Goal: Navigation & Orientation: Find specific page/section

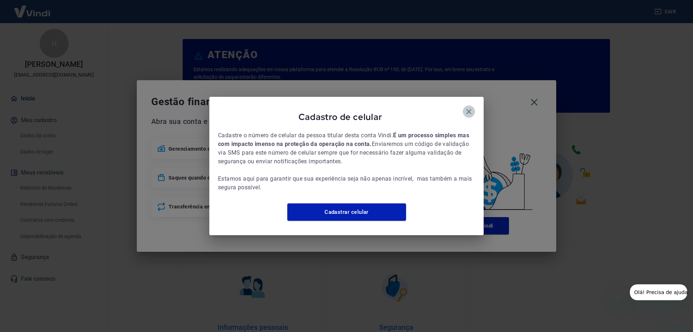
click at [471, 109] on icon "button" at bounding box center [469, 111] width 5 height 5
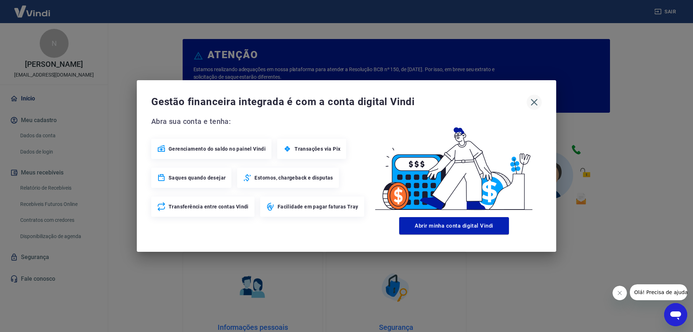
click at [538, 103] on icon "button" at bounding box center [535, 102] width 12 height 12
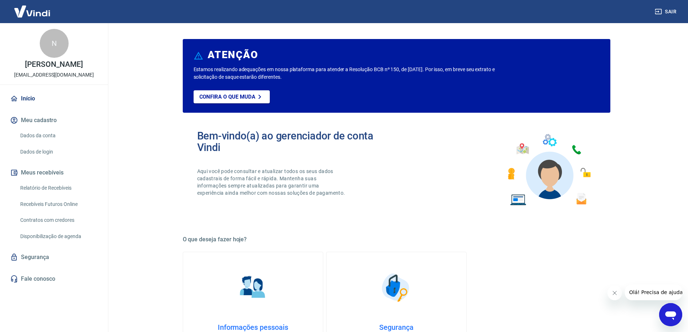
click at [615, 290] on button "Fechar mensagem da empresa" at bounding box center [614, 293] width 14 height 14
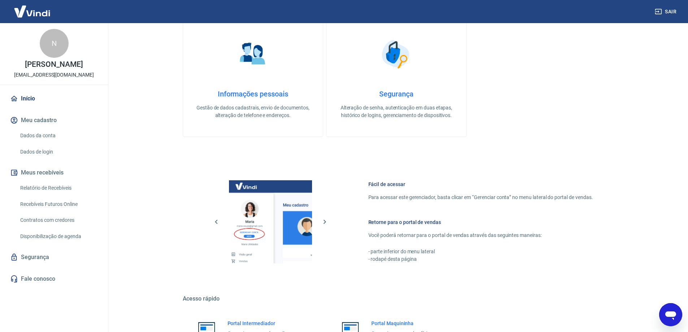
scroll to position [306, 0]
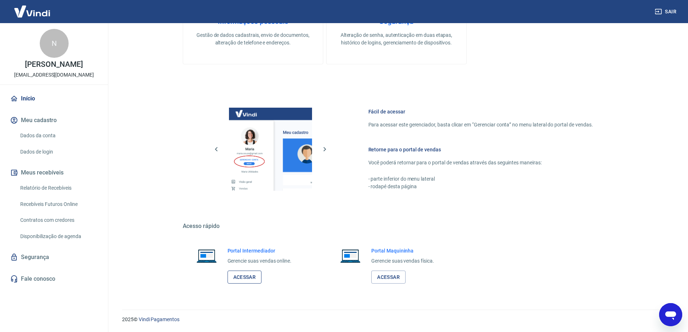
click at [250, 278] on link "Acessar" at bounding box center [245, 276] width 34 height 13
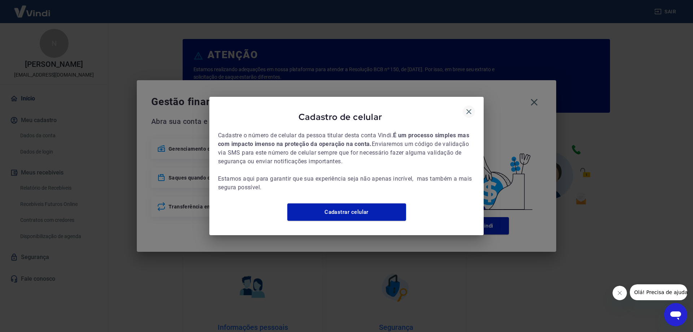
click at [472, 107] on icon "button" at bounding box center [469, 111] width 9 height 9
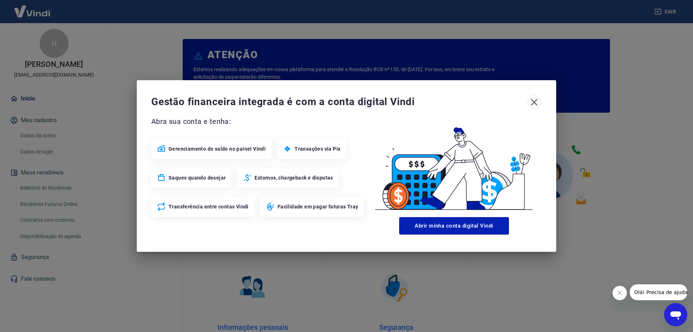
click at [536, 103] on icon "button" at bounding box center [535, 102] width 12 height 12
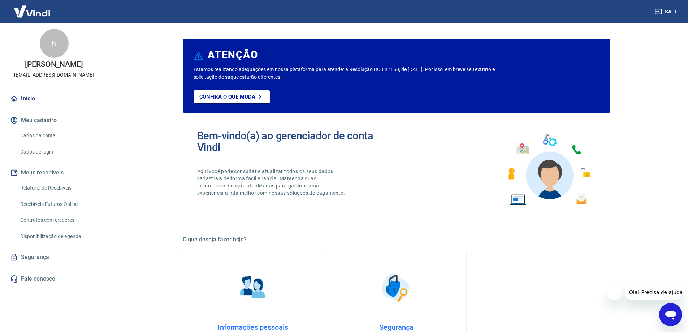
scroll to position [306, 0]
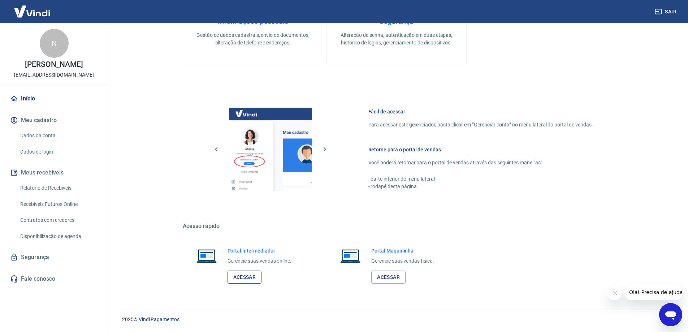
click at [245, 279] on link "Acessar" at bounding box center [245, 276] width 34 height 13
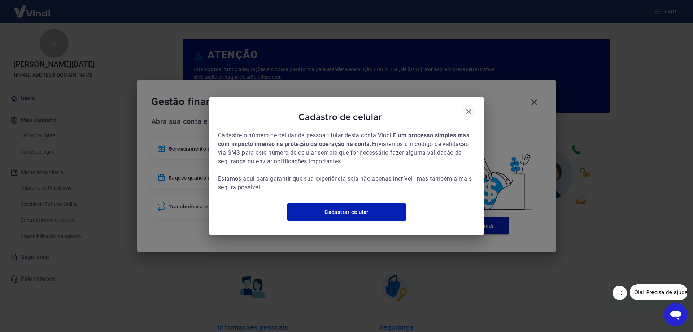
click at [468, 110] on icon "button" at bounding box center [469, 111] width 9 height 9
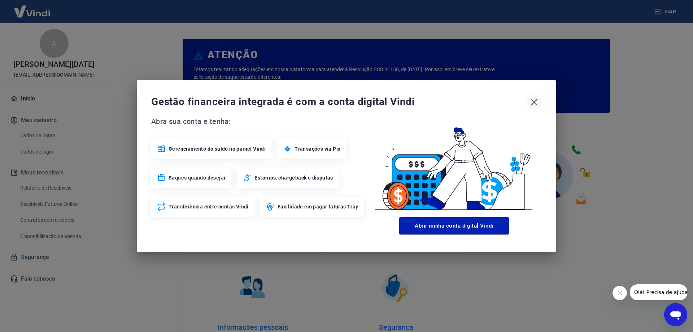
click at [533, 103] on icon "button" at bounding box center [534, 102] width 7 height 7
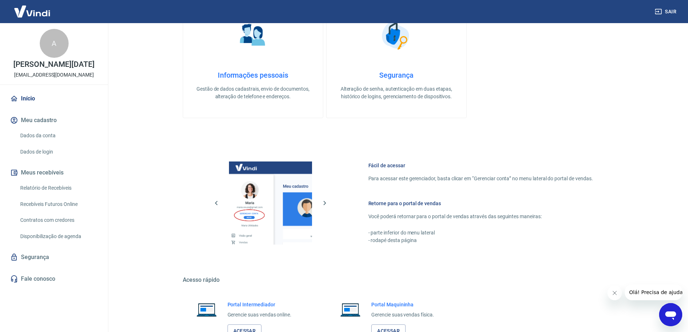
scroll to position [306, 0]
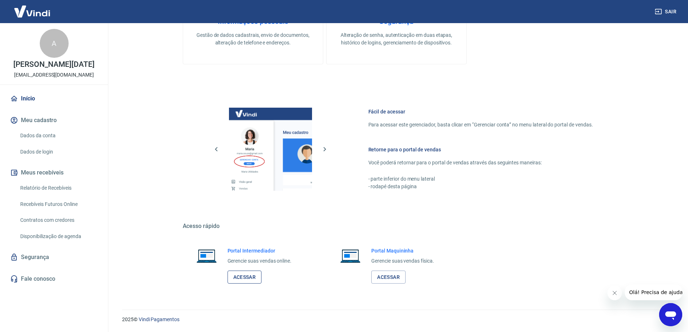
click at [253, 279] on link "Acessar" at bounding box center [245, 276] width 34 height 13
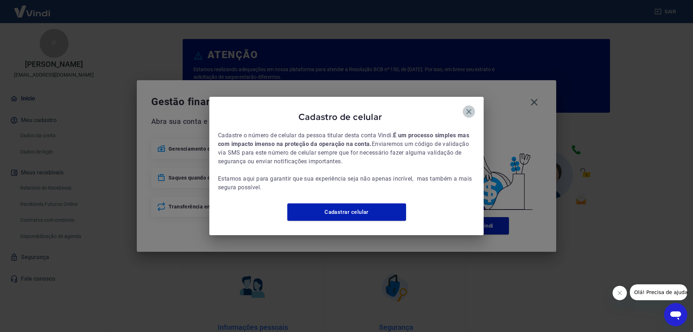
click at [469, 107] on icon "button" at bounding box center [469, 111] width 9 height 9
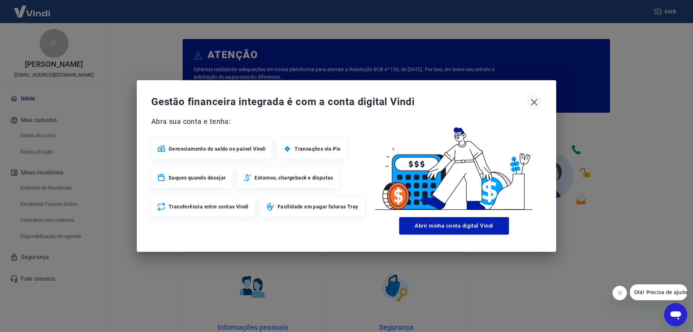
click at [536, 103] on icon "button" at bounding box center [535, 102] width 12 height 12
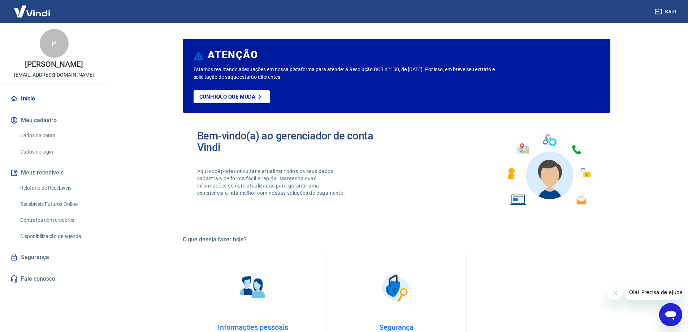
scroll to position [306, 0]
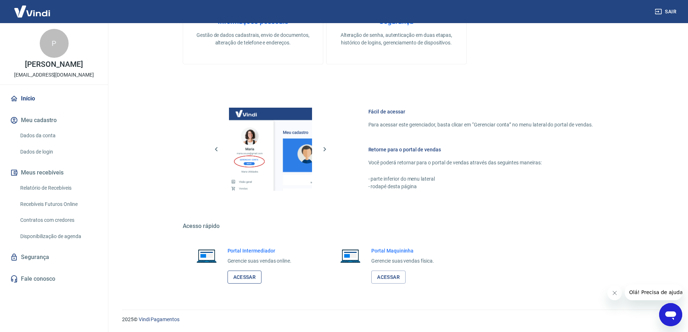
click at [249, 272] on link "Acessar" at bounding box center [245, 276] width 34 height 13
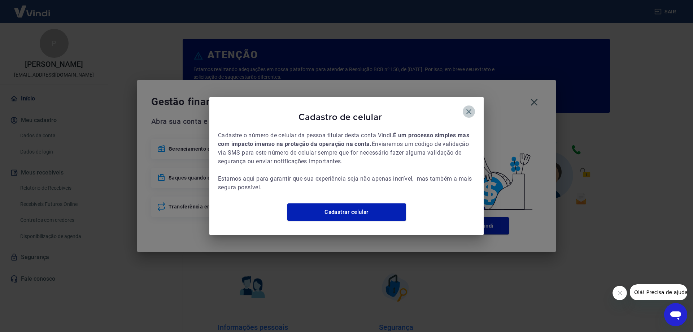
click at [471, 110] on icon "button" at bounding box center [469, 111] width 9 height 9
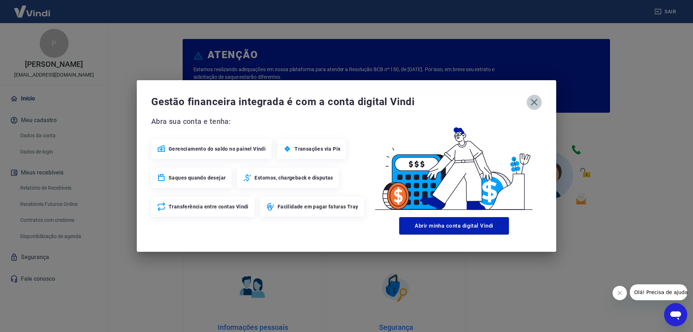
click at [540, 102] on icon "button" at bounding box center [535, 102] width 12 height 12
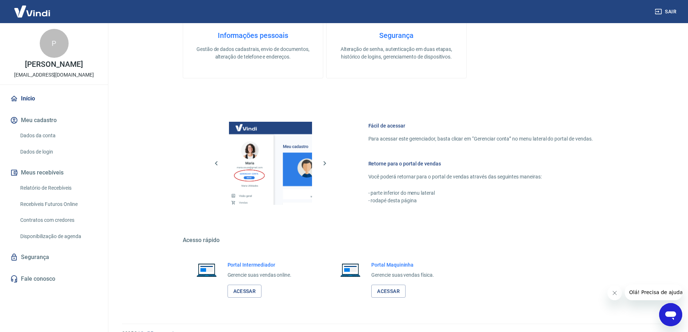
scroll to position [306, 0]
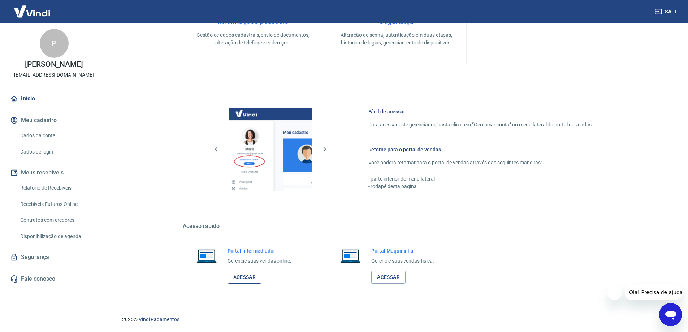
click at [254, 277] on link "Acessar" at bounding box center [245, 276] width 34 height 13
